Goal: Find specific page/section: Find specific page/section

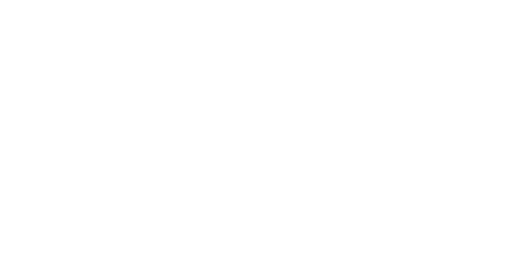
select select "Song"
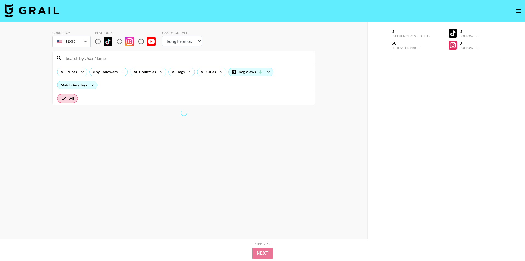
click at [91, 56] on input at bounding box center [186, 58] width 249 height 9
type input "theyhate"
click at [96, 43] on input "radio" at bounding box center [98, 42] width 12 height 12
radio input "true"
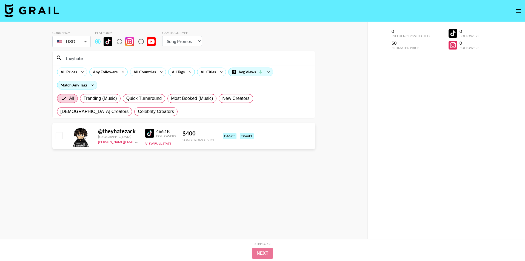
click at [104, 60] on input "theyhate" at bounding box center [186, 58] width 249 height 9
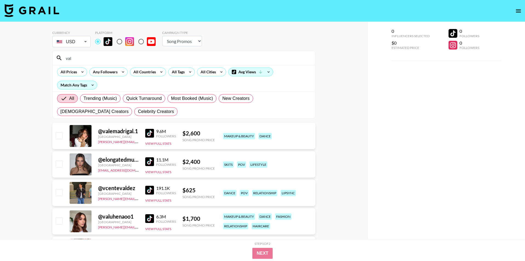
click at [66, 59] on input "val" at bounding box center [186, 58] width 249 height 9
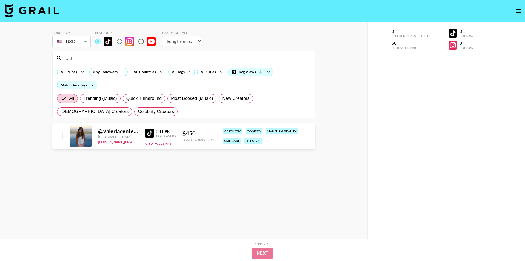
type input ".val"
click at [75, 137] on div at bounding box center [81, 136] width 22 height 22
click at [142, 136] on div "@ .valeriacenteno [GEOGRAPHIC_DATA] [PERSON_NAME][EMAIL_ADDRESS][DOMAIN_NAME] 2…" at bounding box center [183, 136] width 263 height 26
click at [148, 135] on img at bounding box center [149, 133] width 9 height 9
